Goal: Task Accomplishment & Management: Manage account settings

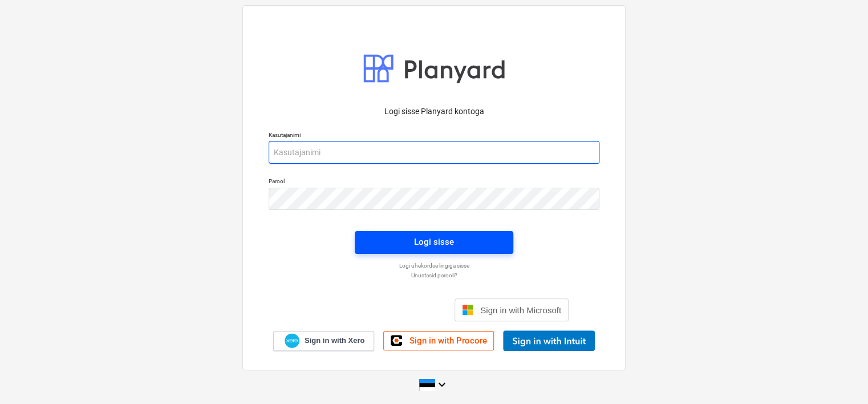
type input "[EMAIL_ADDRESS][DOMAIN_NAME]"
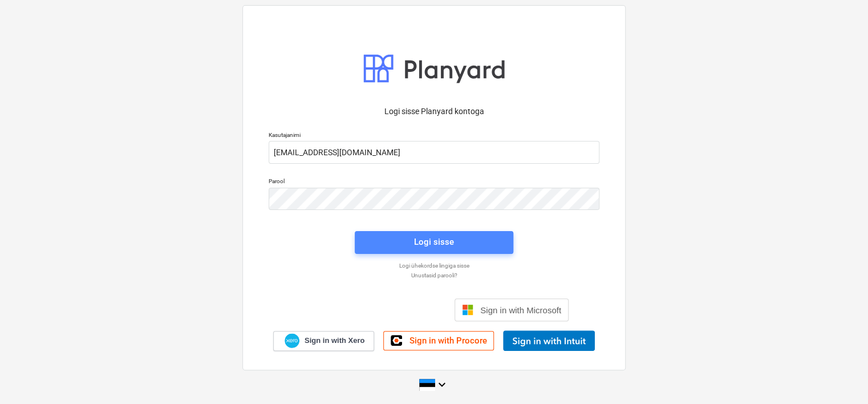
click at [399, 240] on span "Logi sisse" at bounding box center [433, 241] width 131 height 15
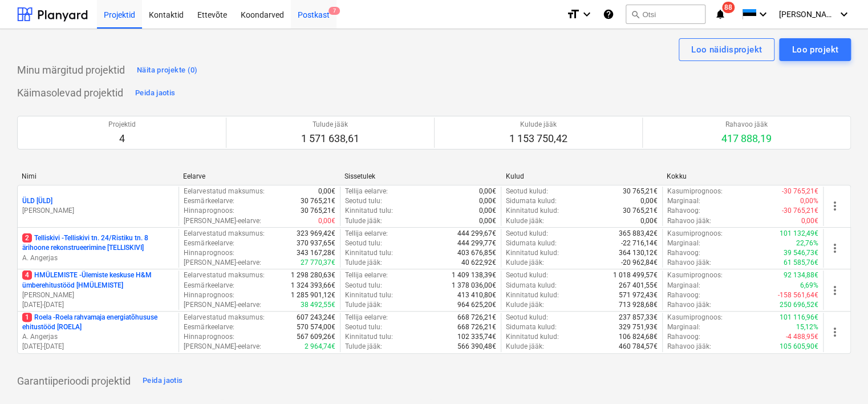
click at [320, 11] on div "Postkast 7" at bounding box center [314, 13] width 46 height 29
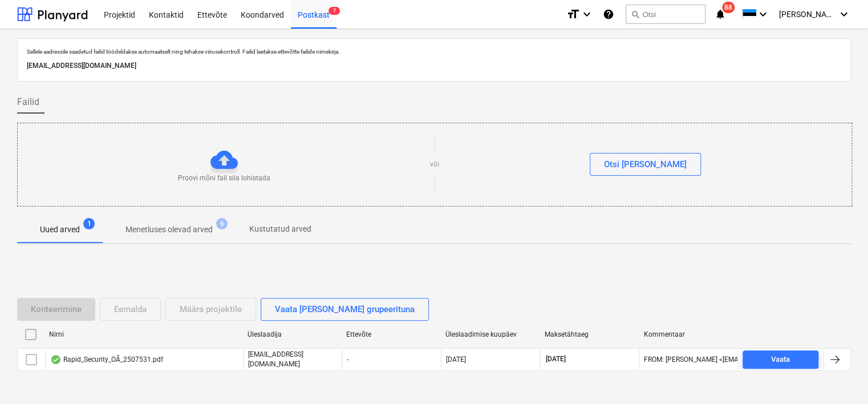
click at [189, 64] on p "[EMAIL_ADDRESS][DOMAIN_NAME]" at bounding box center [434, 66] width 815 height 12
copy p "[EMAIL_ADDRESS][DOMAIN_NAME]"
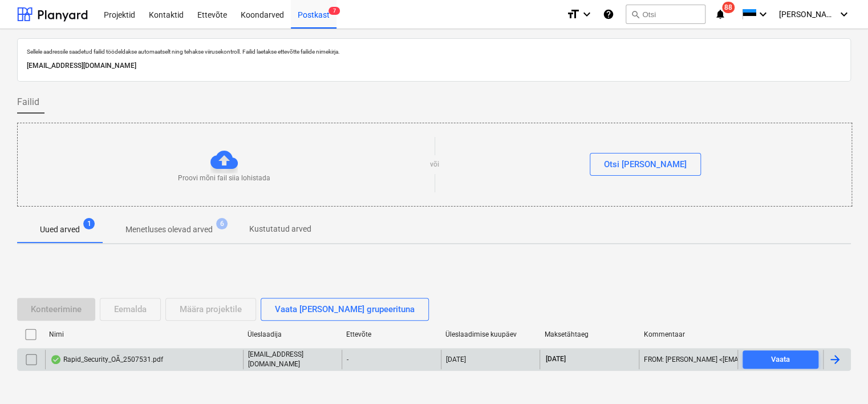
click at [149, 356] on div "Rapid_Security_OÃ_2507531.pdf" at bounding box center [106, 359] width 113 height 9
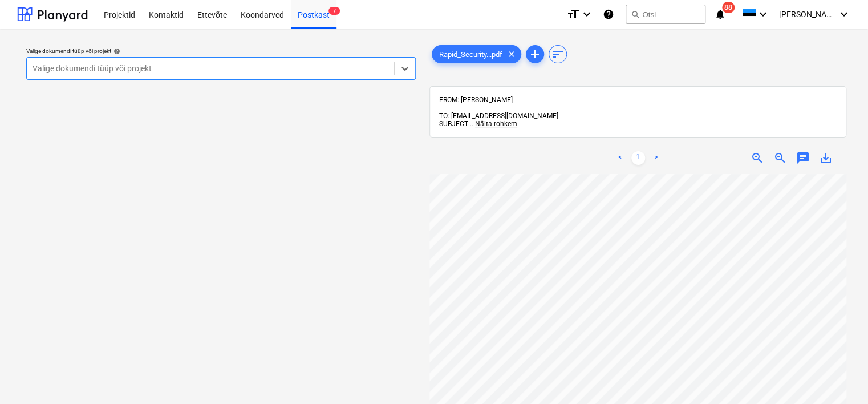
click at [308, 62] on div "Valige dokumendi tüüp või projekt" at bounding box center [210, 68] width 367 height 16
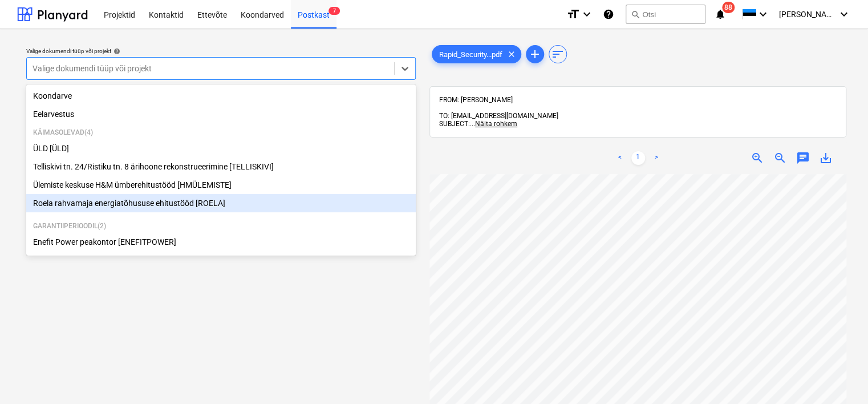
click at [238, 206] on div "Roela rahvamaja energiatõhususe ehitustööd [ROELA]" at bounding box center [221, 203] width 390 height 18
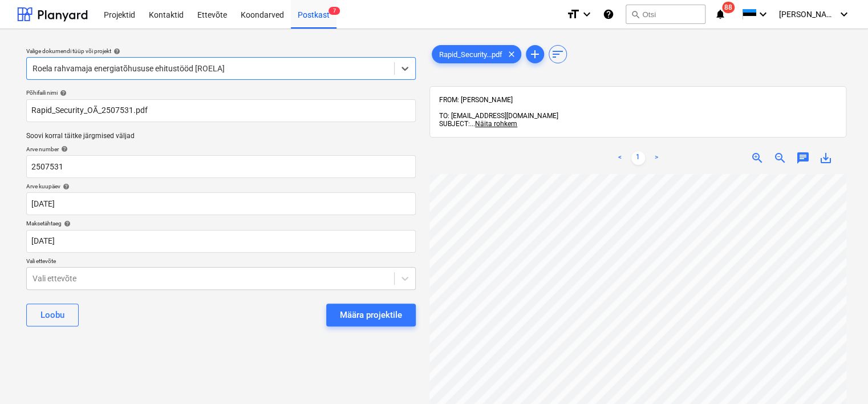
scroll to position [0, 98]
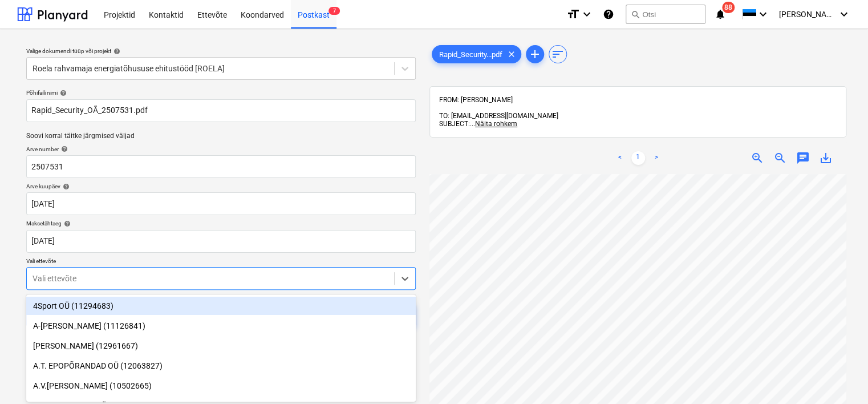
click at [179, 282] on body "Projektid Kontaktid Ettevõte Koondarved Postkast 7 format_size keyboard_arrow_d…" at bounding box center [434, 202] width 868 height 404
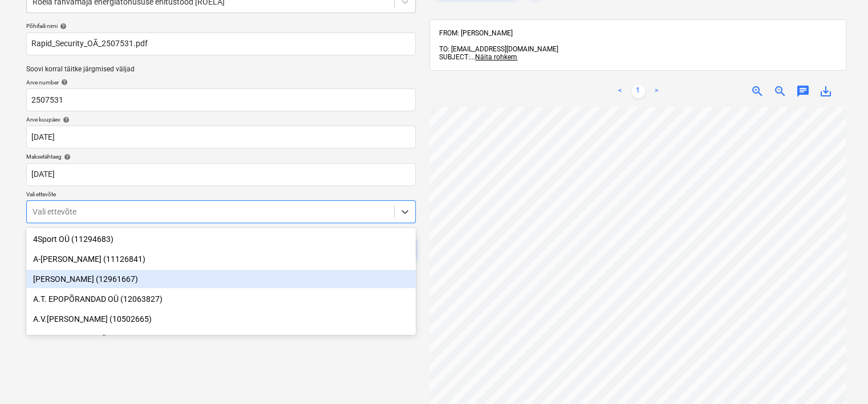
scroll to position [68, 0]
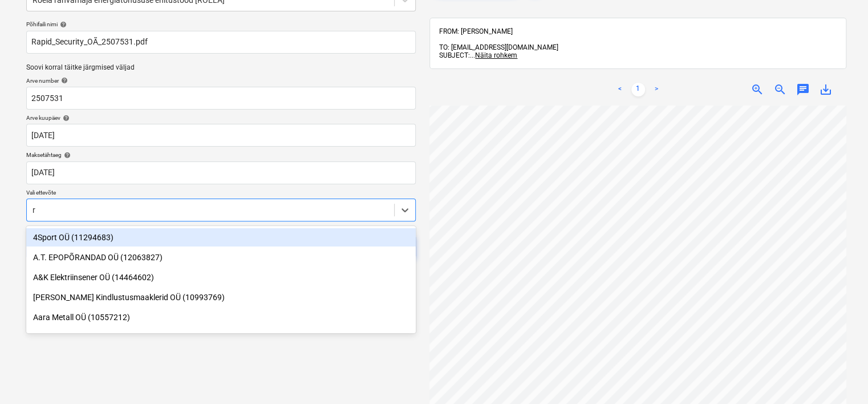
type input "r"
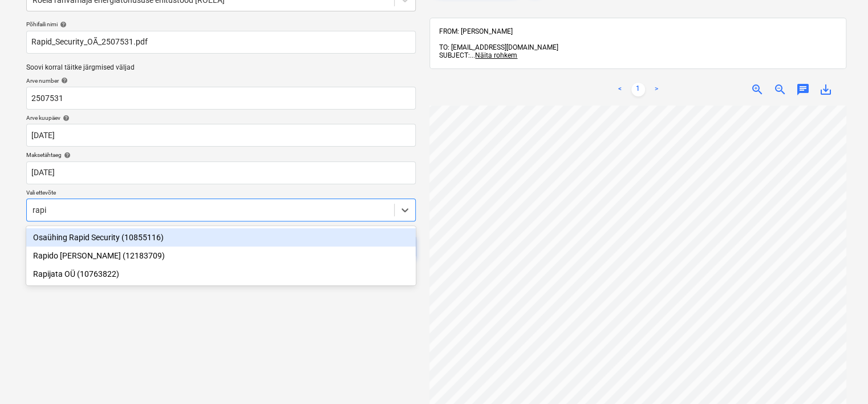
type input "rapid"
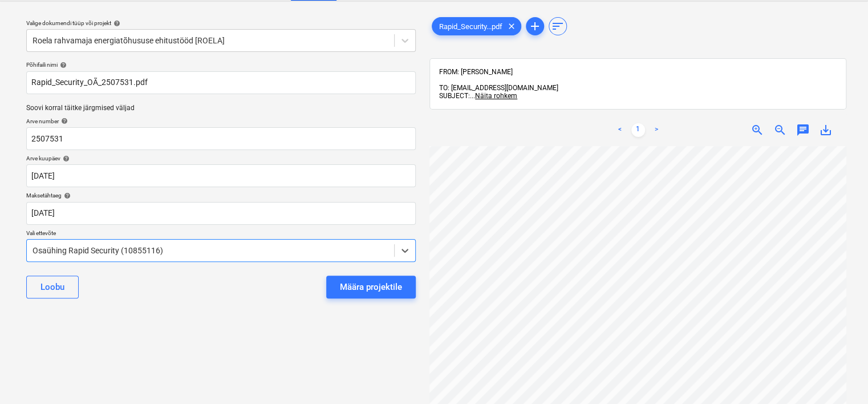
scroll to position [34, 0]
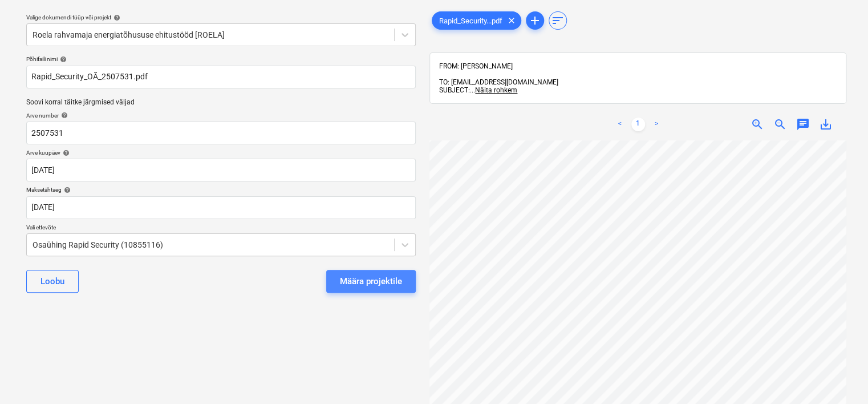
click at [379, 282] on div "Määra projektile" at bounding box center [371, 281] width 62 height 15
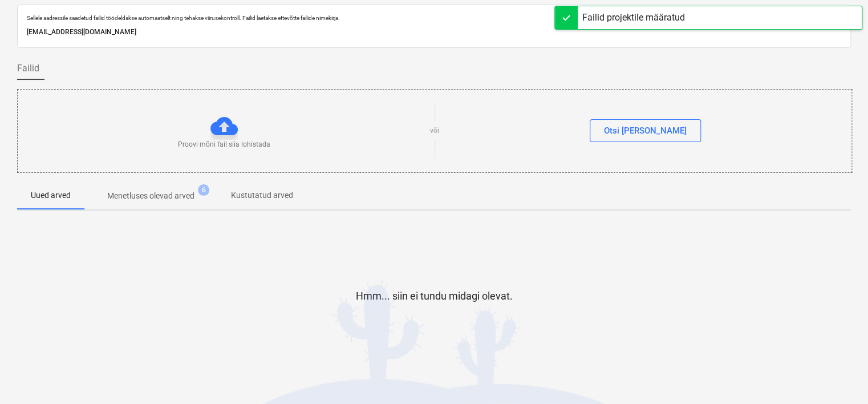
click at [197, 30] on p "[EMAIL_ADDRESS][DOMAIN_NAME]" at bounding box center [434, 32] width 815 height 12
copy p "[EMAIL_ADDRESS][DOMAIN_NAME]"
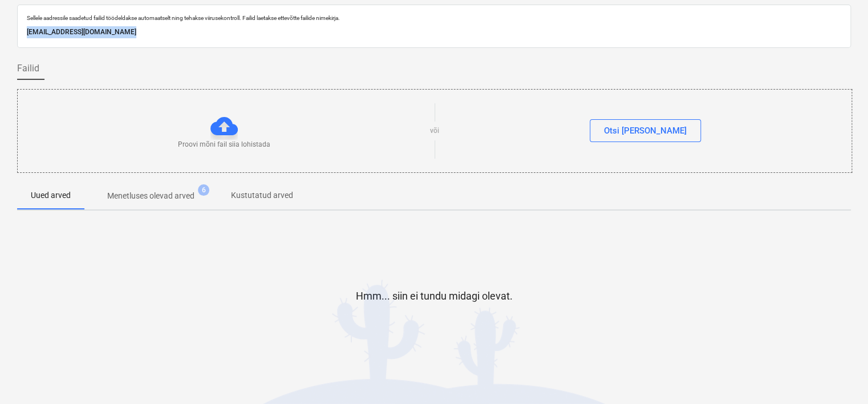
copy p "[EMAIL_ADDRESS][DOMAIN_NAME]"
click at [91, 388] on div "Hmm... siin ei tundu midagi olevat." at bounding box center [434, 305] width 834 height 171
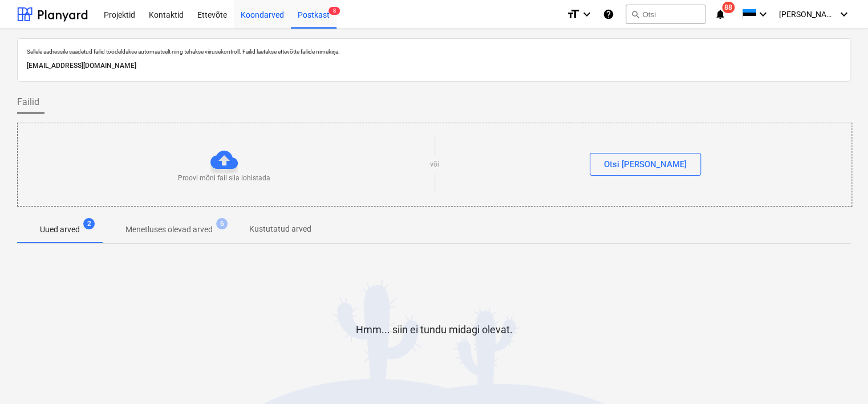
click at [257, 14] on div "Koondarved" at bounding box center [262, 13] width 57 height 29
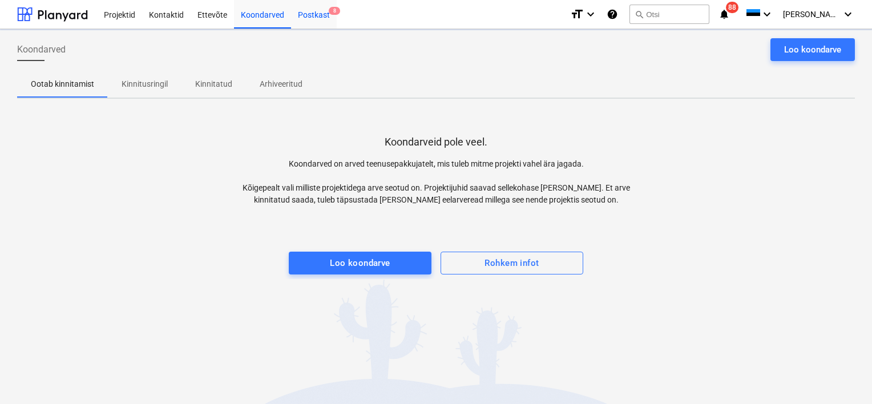
click at [308, 14] on div "Postkast 8" at bounding box center [314, 13] width 46 height 29
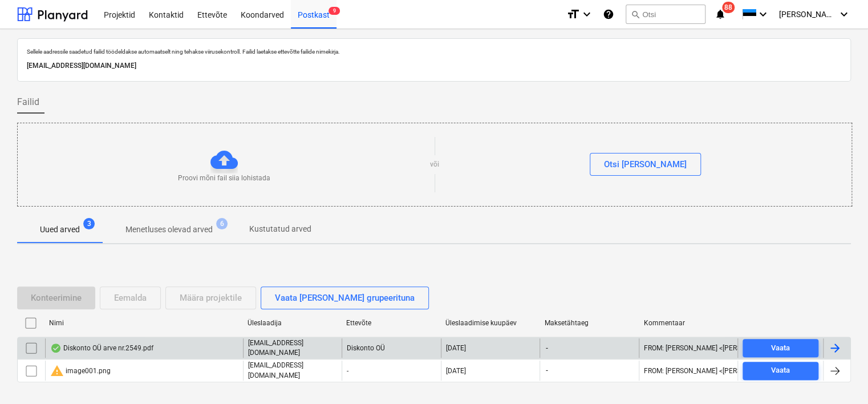
click at [188, 351] on div "Diskonto OÜ arve nr.2549.pdf" at bounding box center [144, 347] width 198 height 19
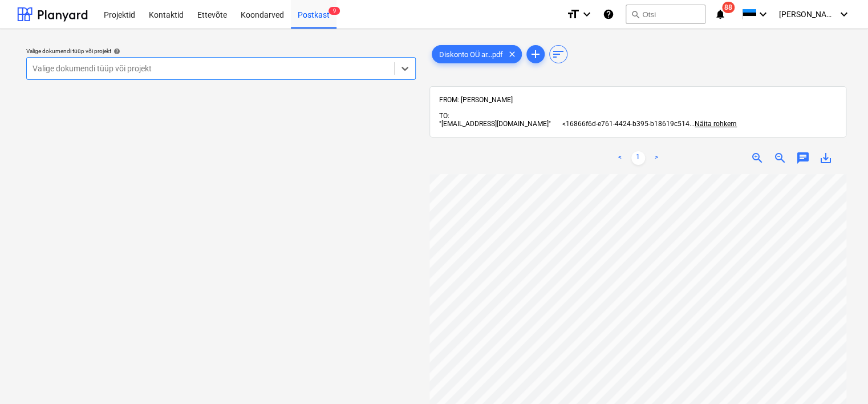
click at [240, 66] on div at bounding box center [211, 68] width 356 height 11
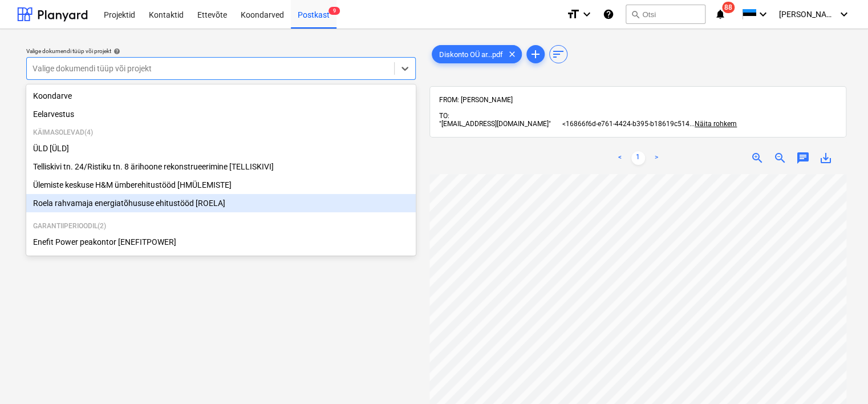
click at [173, 209] on div "Roela rahvamaja energiatõhususe ehitustööd [ROELA]" at bounding box center [221, 203] width 390 height 18
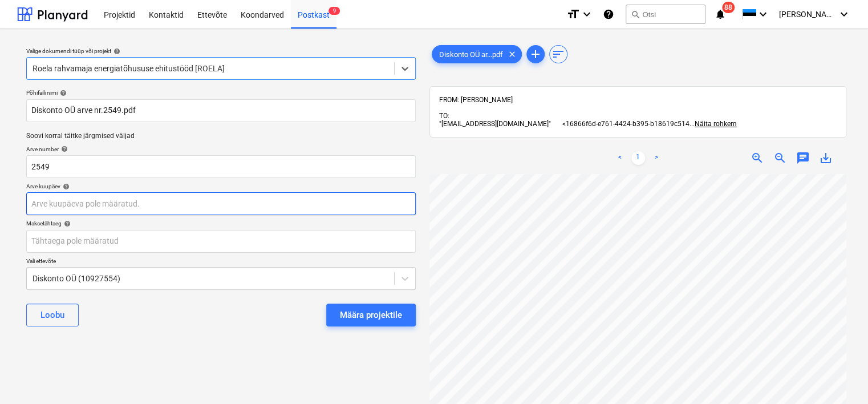
scroll to position [0, 98]
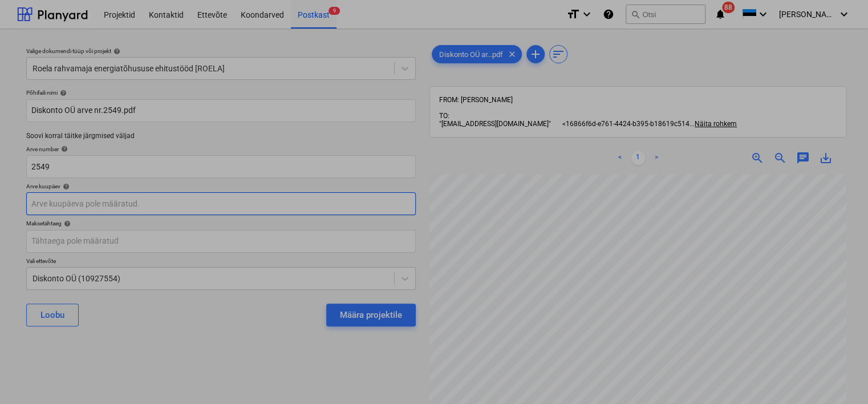
click at [128, 207] on body "Projektid Kontaktid Ettevõte Koondarved Postkast 9 format_size keyboard_arrow_d…" at bounding box center [434, 202] width 868 height 404
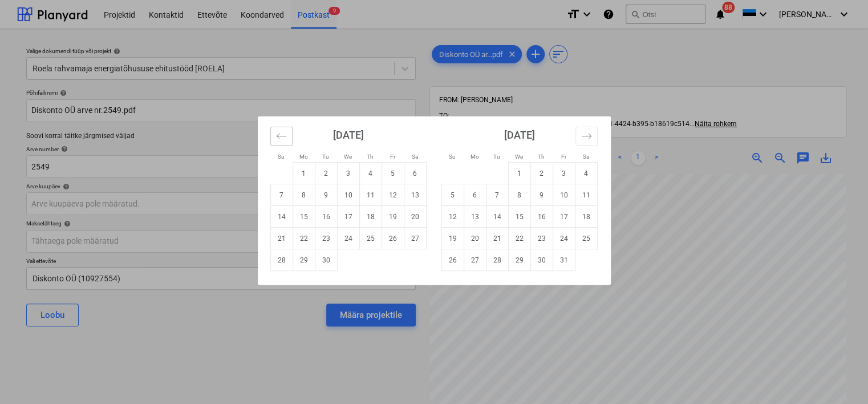
click at [276, 137] on icon "Move backward to switch to the previous month." at bounding box center [281, 136] width 11 height 11
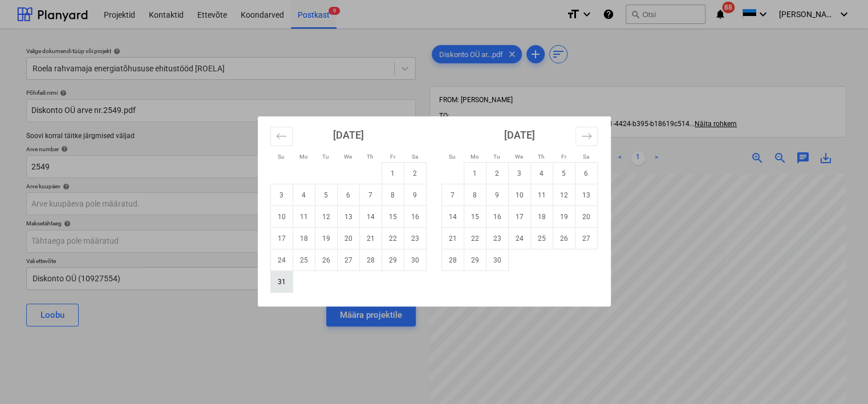
click at [282, 280] on td "31" at bounding box center [281, 282] width 22 height 22
type input "[DATE]"
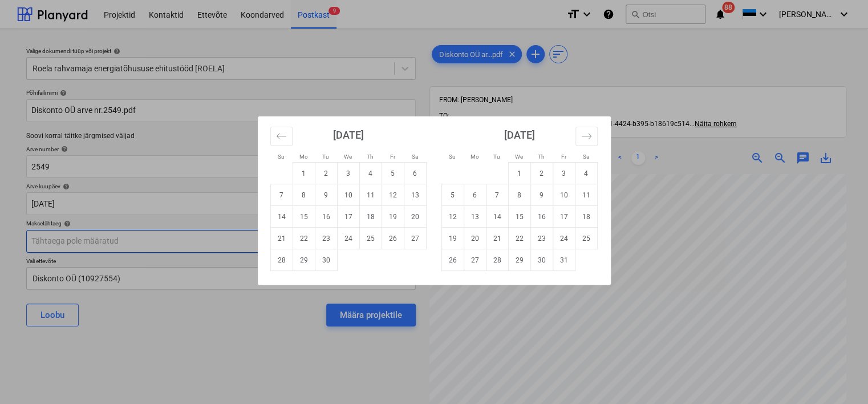
click at [155, 237] on body "Projektid Kontaktid Ettevõte Koondarved Postkast 9 format_size keyboard_arrow_d…" at bounding box center [434, 202] width 868 height 404
click at [301, 238] on td "22" at bounding box center [304, 239] width 22 height 22
type input "[DATE]"
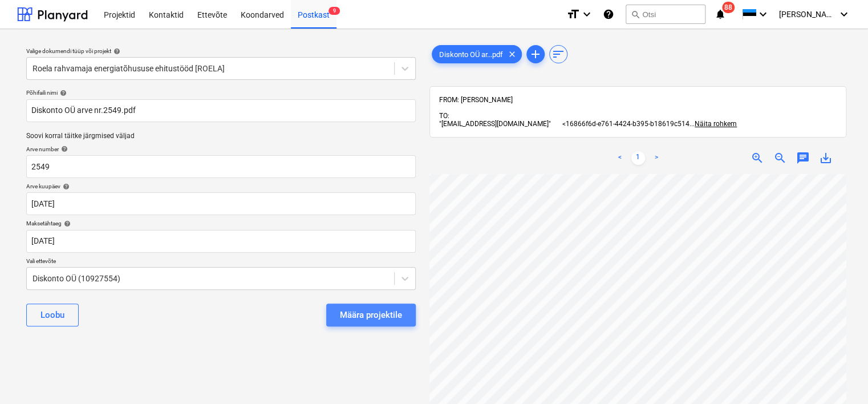
click at [367, 313] on div "Määra projektile" at bounding box center [371, 314] width 62 height 15
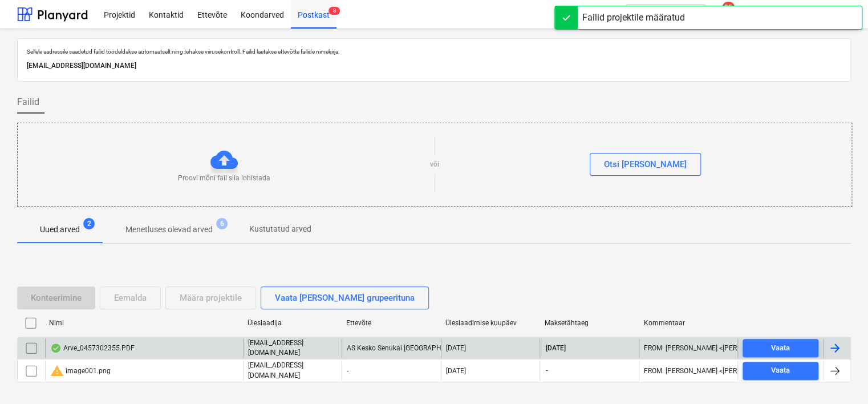
click at [161, 344] on div "Arve_0457302355.PDF" at bounding box center [144, 347] width 198 height 19
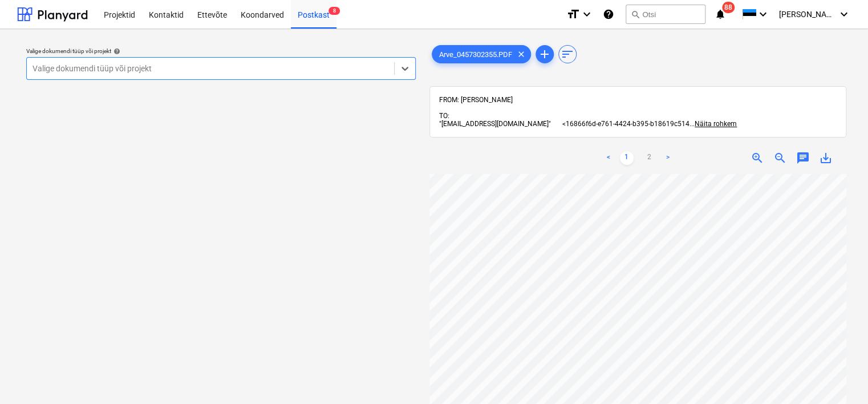
scroll to position [164, 0]
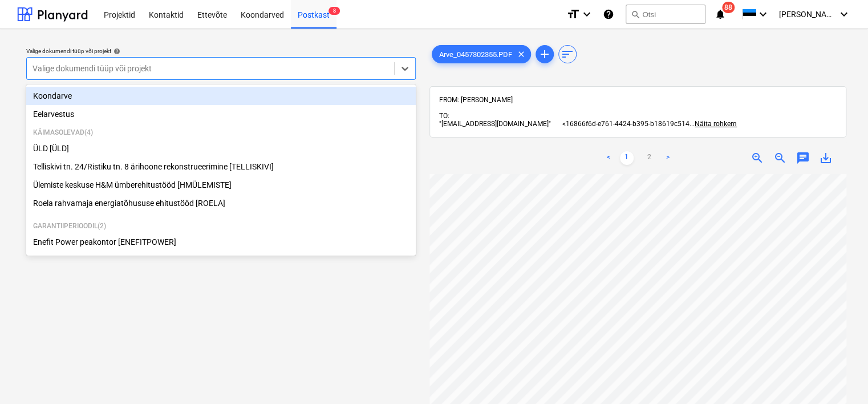
click at [276, 71] on div at bounding box center [211, 68] width 356 height 11
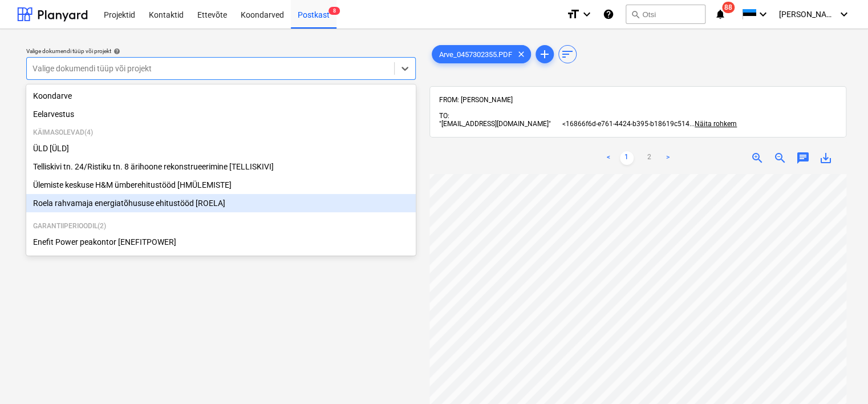
click at [208, 210] on div "Roela rahvamaja energiatõhususe ehitustööd [ROELA]" at bounding box center [221, 203] width 390 height 18
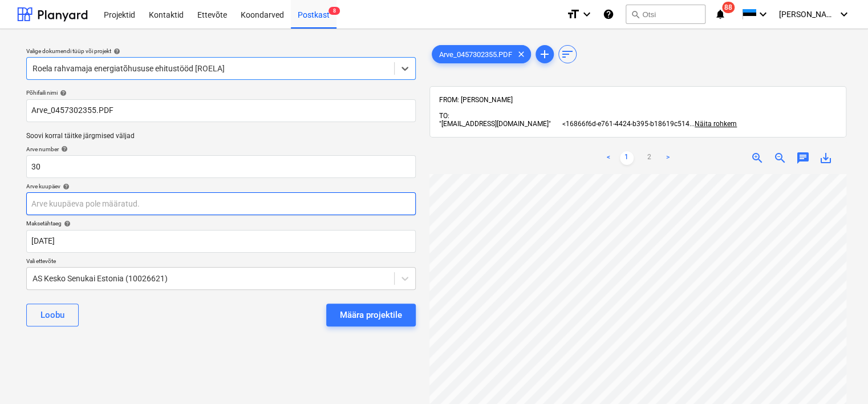
scroll to position [164, 0]
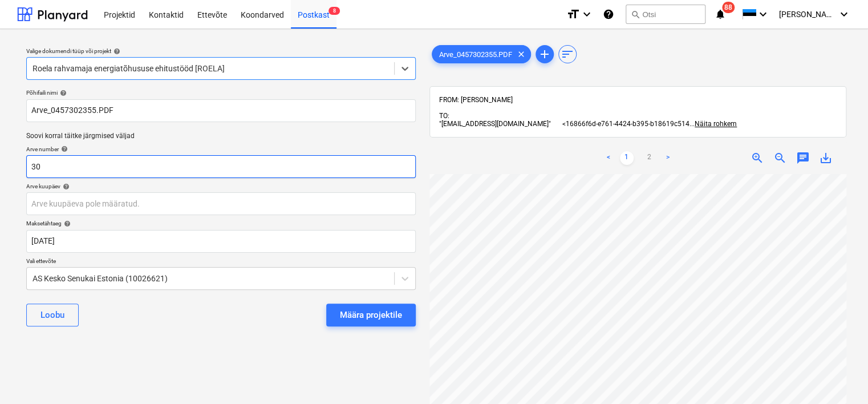
click at [71, 162] on input "30" at bounding box center [221, 166] width 390 height 23
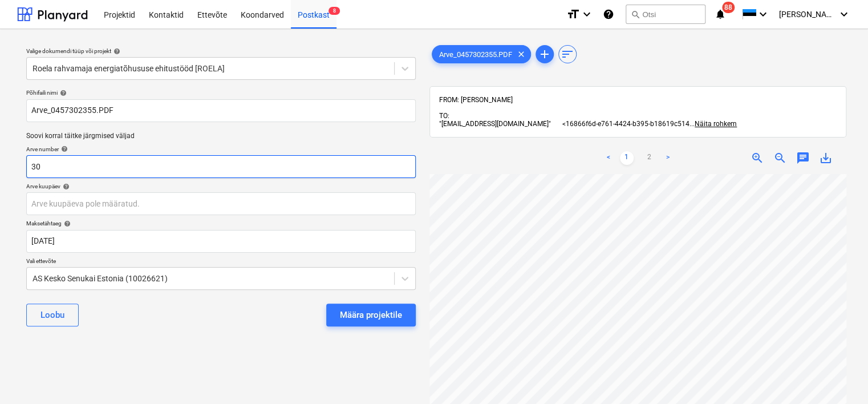
click at [71, 162] on input "30" at bounding box center [221, 166] width 390 height 23
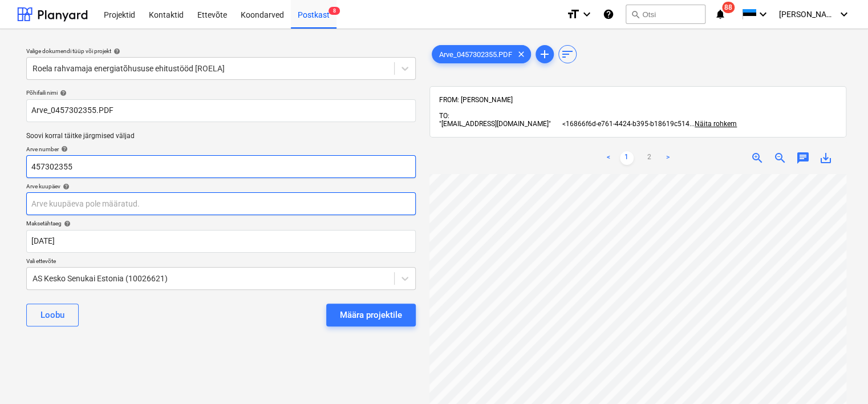
type input "457302355"
click at [174, 199] on body "Projektid Kontaktid Ettevõte Koondarved Postkast 8 format_size keyboard_arrow_d…" at bounding box center [434, 202] width 868 height 404
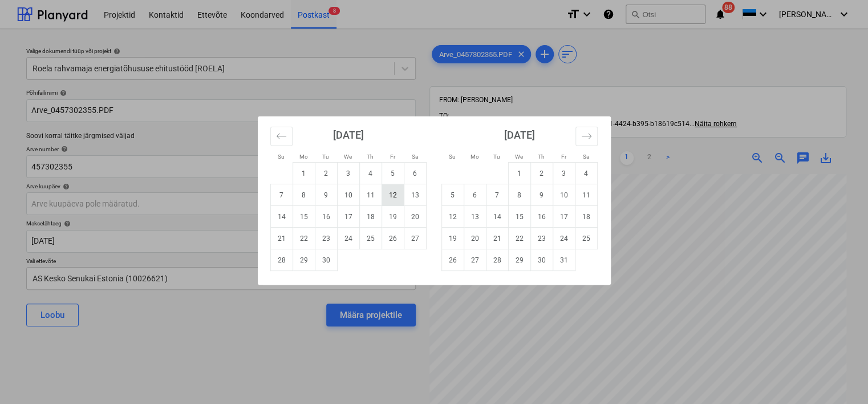
click at [392, 194] on td "12" at bounding box center [393, 195] width 22 height 22
type input "[DATE]"
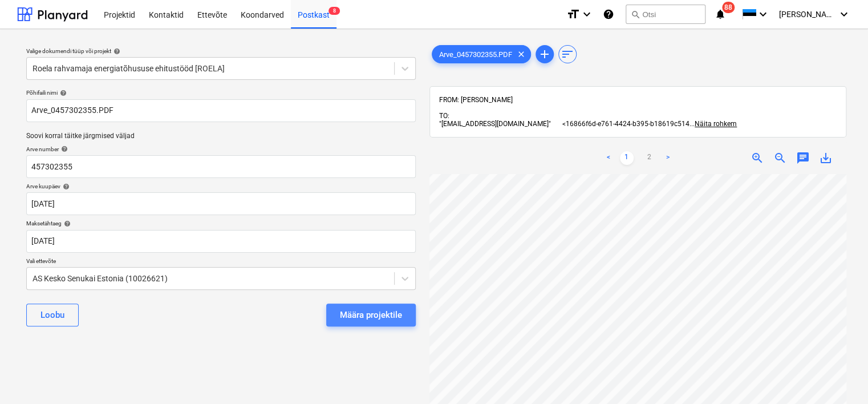
click at [347, 313] on div "Määra projektile" at bounding box center [371, 314] width 62 height 15
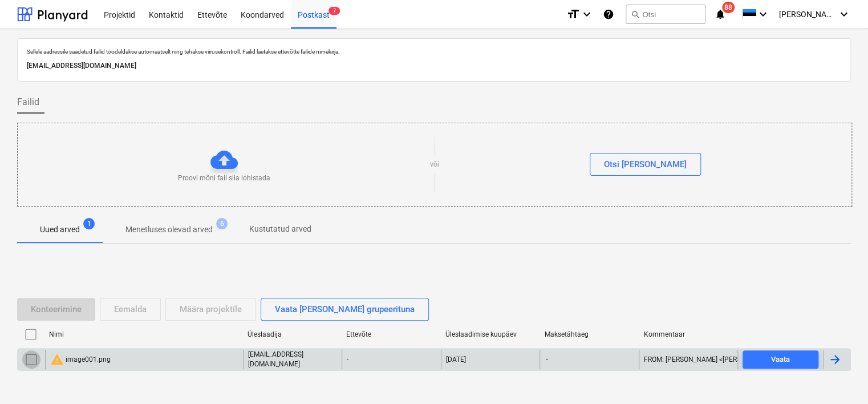
click at [30, 361] on input "checkbox" at bounding box center [31, 359] width 18 height 18
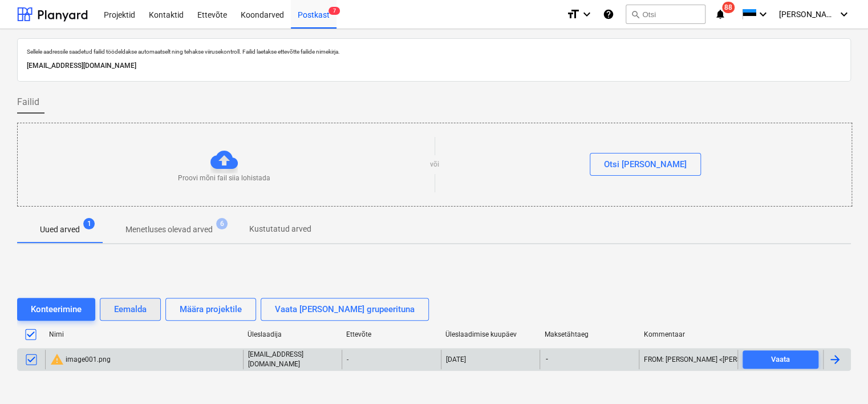
click at [129, 313] on div "Eemalda" at bounding box center [130, 309] width 33 height 15
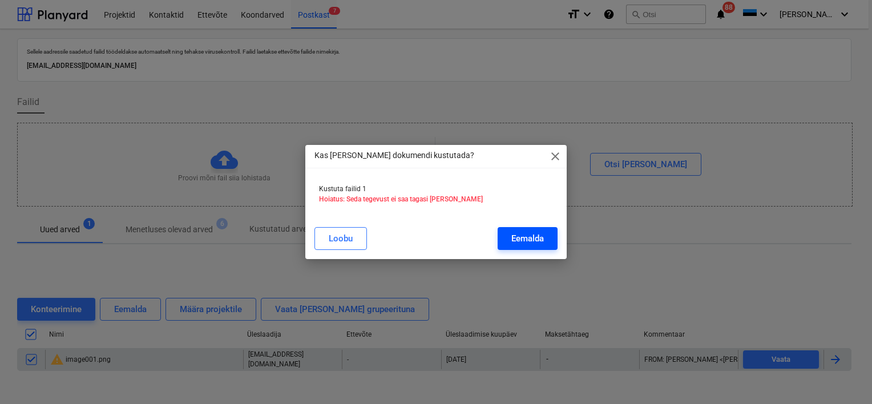
click at [522, 234] on div "Eemalda" at bounding box center [527, 238] width 33 height 15
